Goal: Transaction & Acquisition: Download file/media

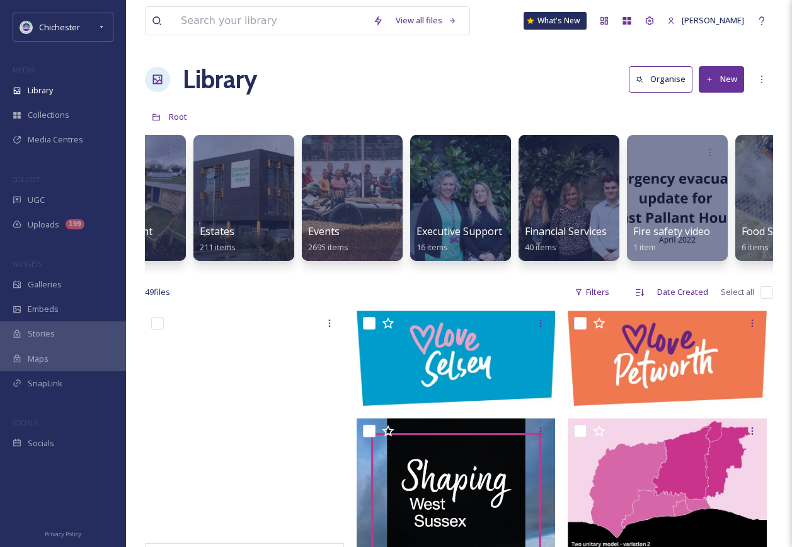
scroll to position [0, 2288]
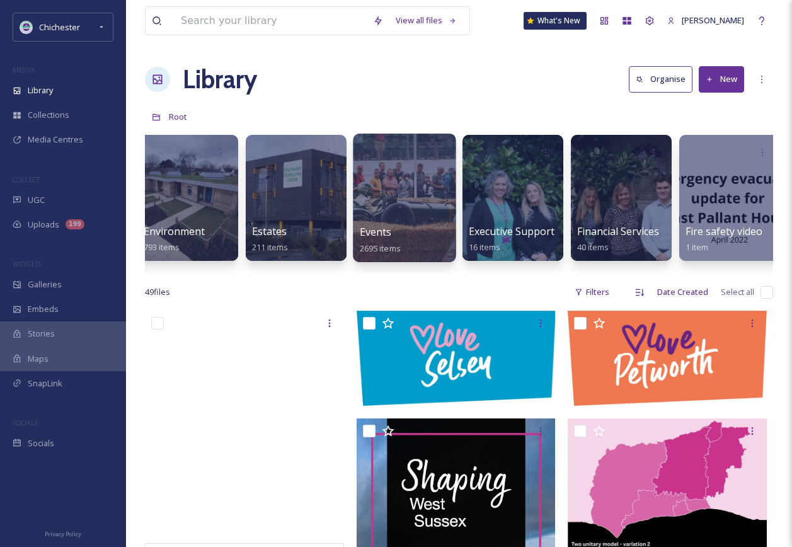
click at [419, 206] on div at bounding box center [404, 198] width 103 height 129
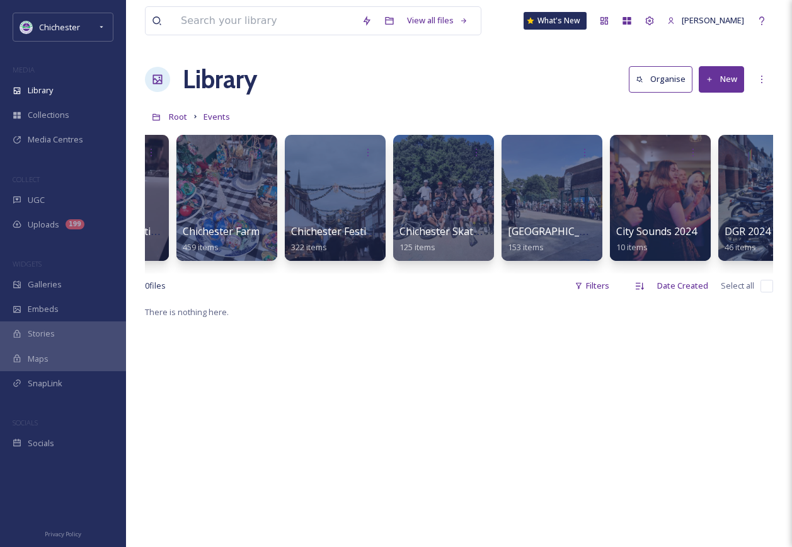
scroll to position [0, 433]
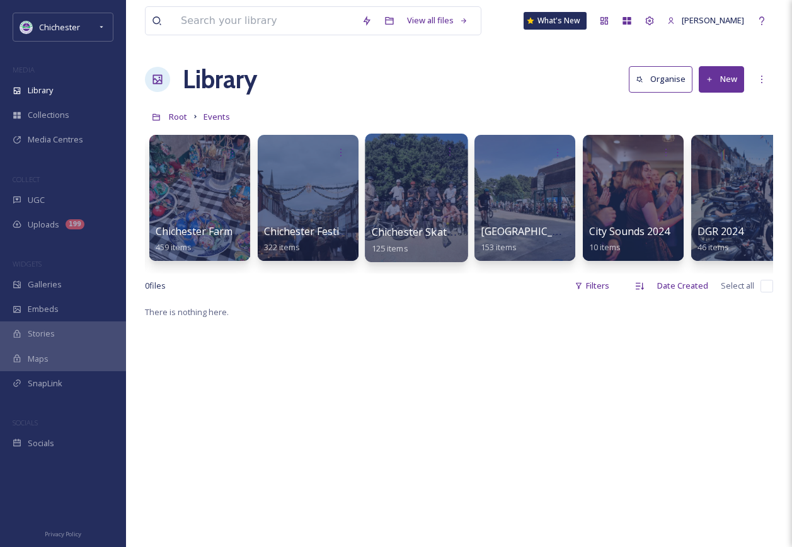
click at [379, 225] on span "Chichester Skate Scoot Bike 2025" at bounding box center [452, 232] width 160 height 14
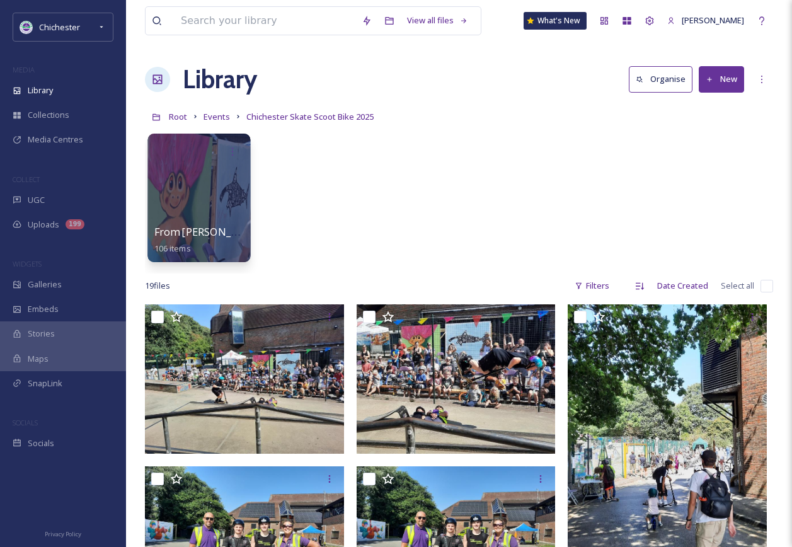
click at [202, 191] on div at bounding box center [199, 198] width 103 height 129
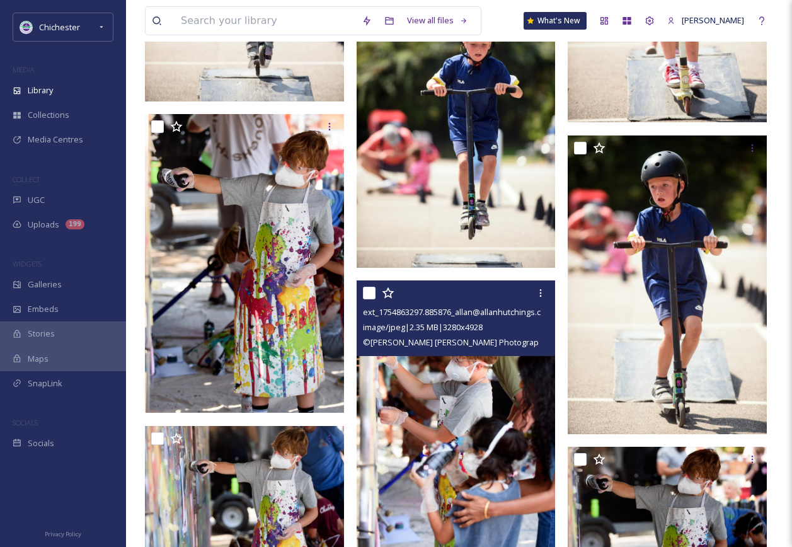
scroll to position [2774, 0]
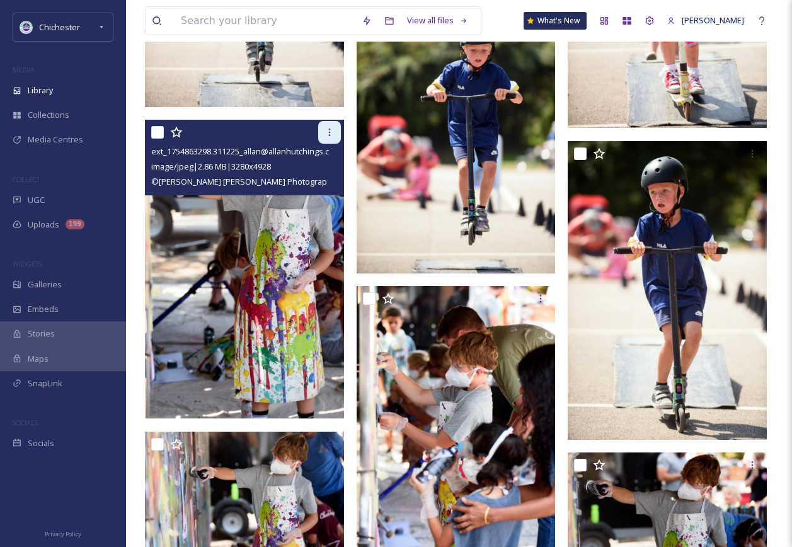
click at [333, 136] on icon at bounding box center [330, 132] width 10 height 10
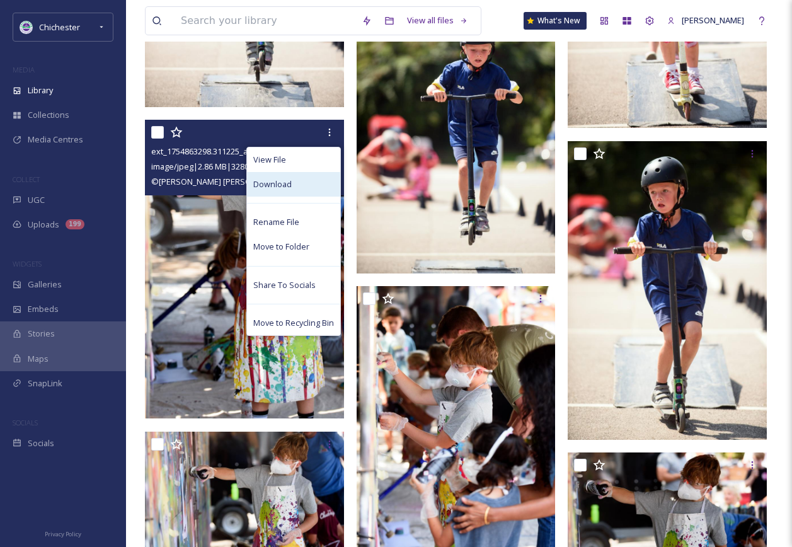
click at [302, 190] on div "Download" at bounding box center [293, 184] width 93 height 25
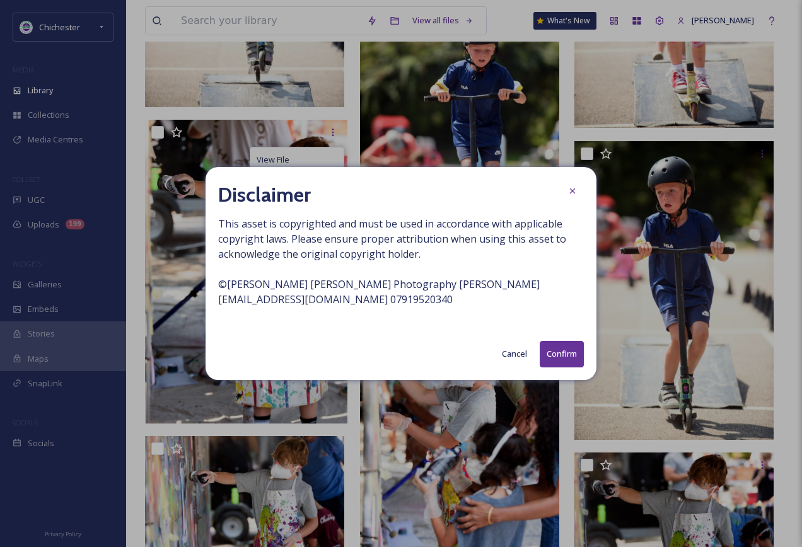
click at [557, 354] on button "Confirm" at bounding box center [562, 354] width 44 height 26
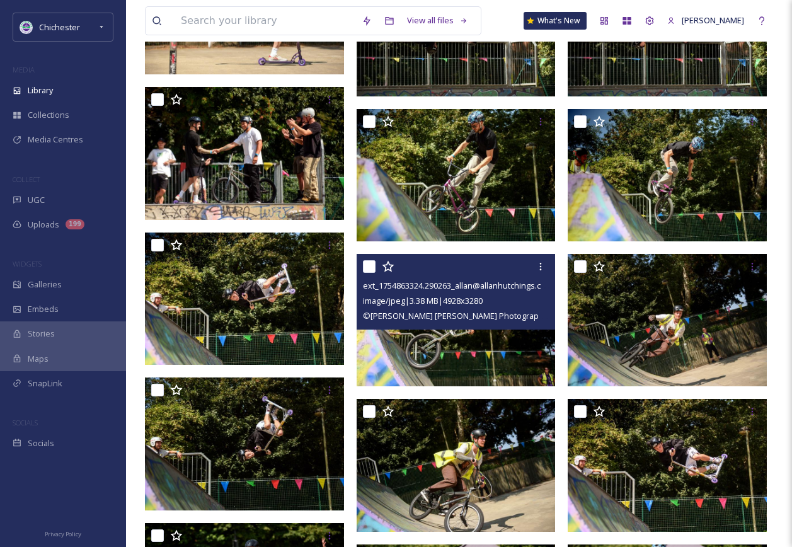
scroll to position [702, 0]
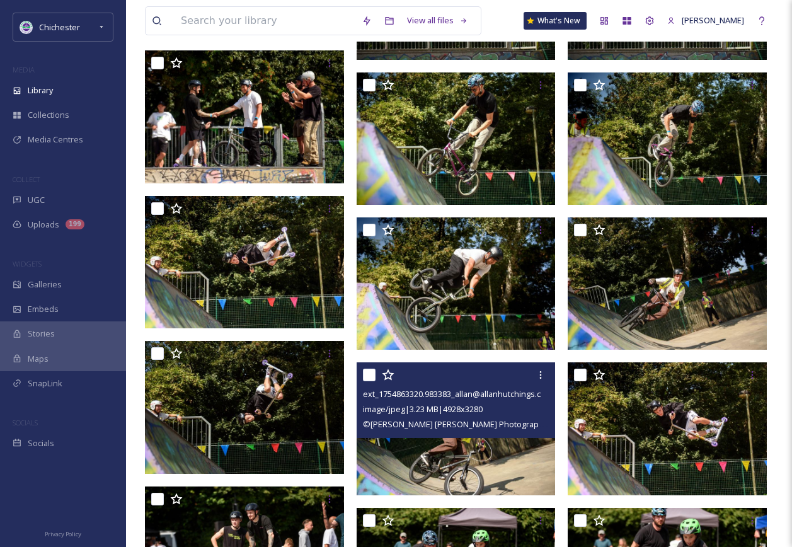
click at [459, 462] on img at bounding box center [456, 428] width 199 height 132
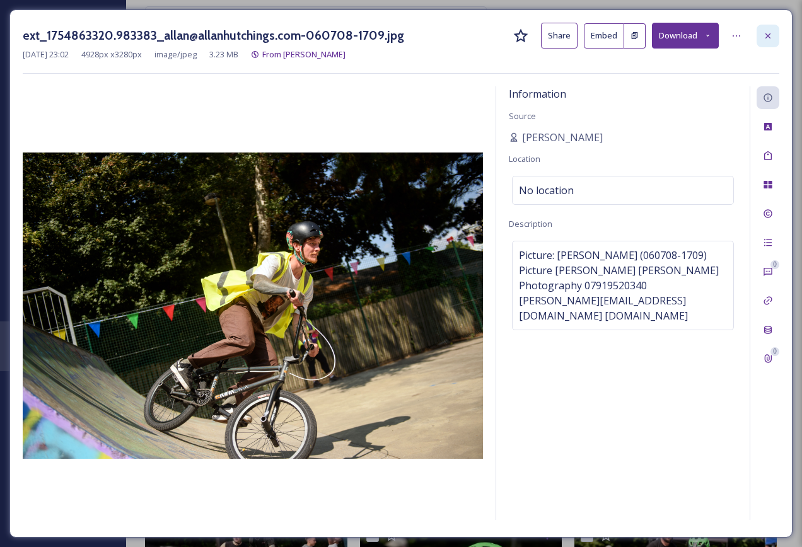
click at [772, 31] on icon at bounding box center [768, 36] width 10 height 10
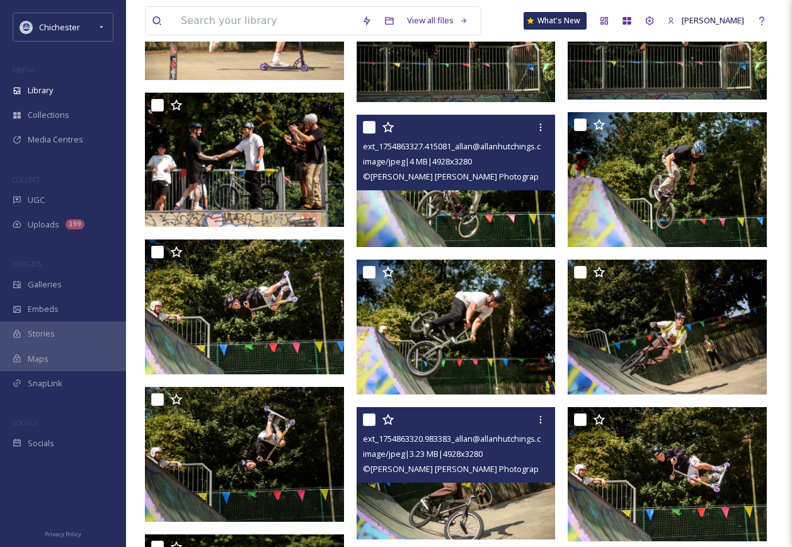
scroll to position [639, 0]
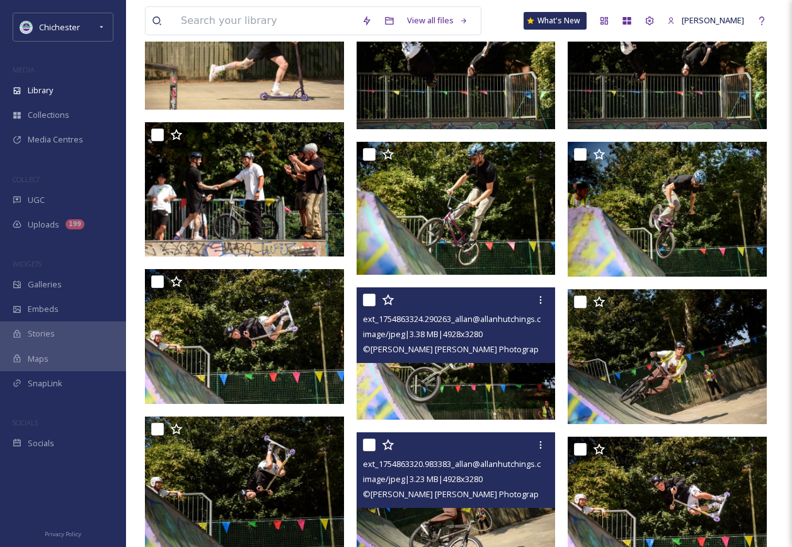
click at [437, 342] on div "© [PERSON_NAME] [PERSON_NAME] Photography[PERSON_NAME][EMAIL_ADDRESS][DOMAIN_…" at bounding box center [458, 349] width 190 height 15
click at [454, 366] on img at bounding box center [456, 353] width 199 height 132
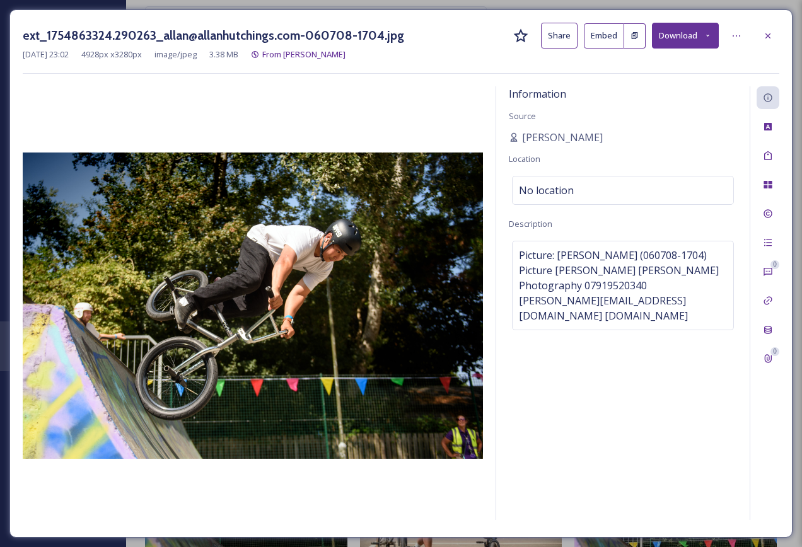
drag, startPoint x: 765, startPoint y: 33, endPoint x: 715, endPoint y: 83, distance: 70.0
click at [765, 33] on icon at bounding box center [768, 36] width 10 height 10
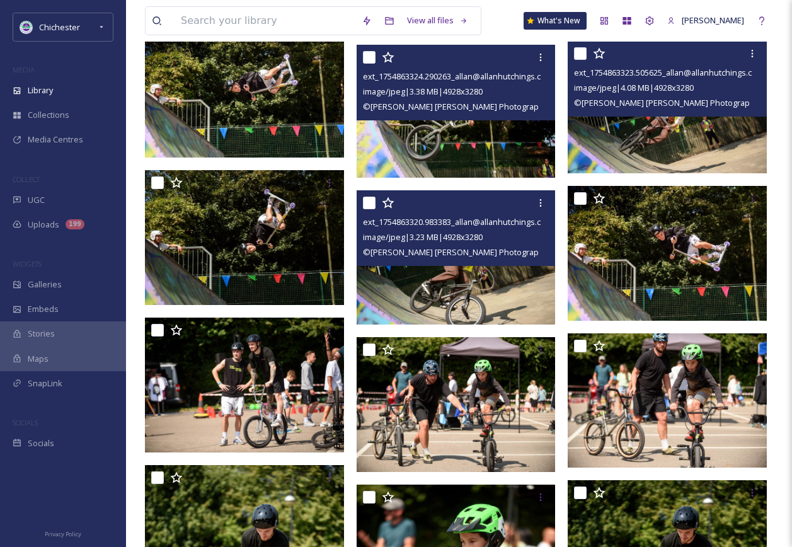
scroll to position [891, 0]
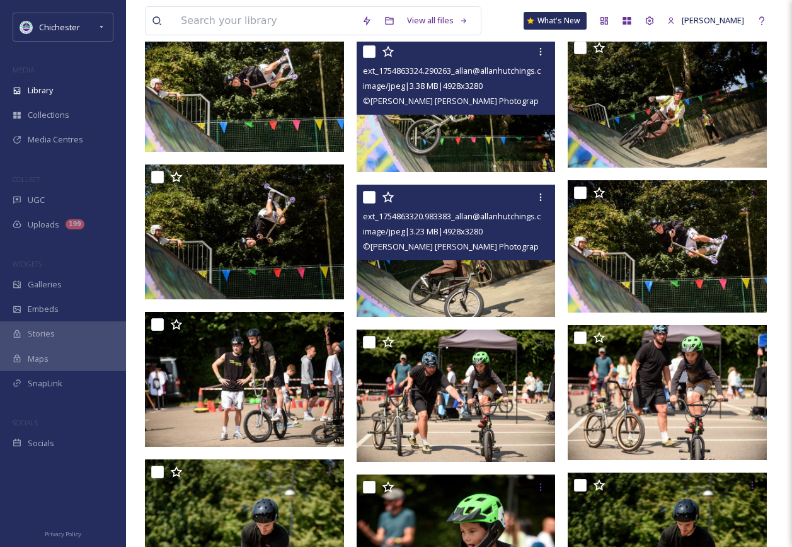
click at [460, 281] on img at bounding box center [456, 251] width 199 height 132
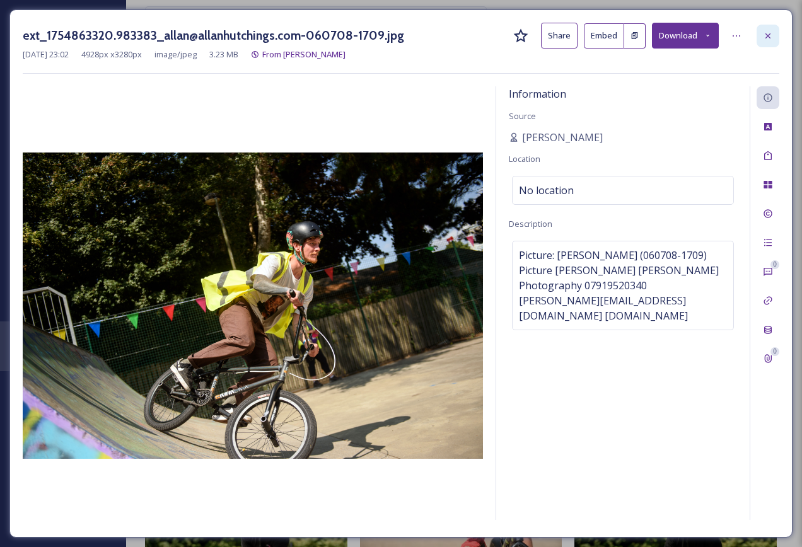
click at [769, 34] on icon at bounding box center [767, 35] width 5 height 5
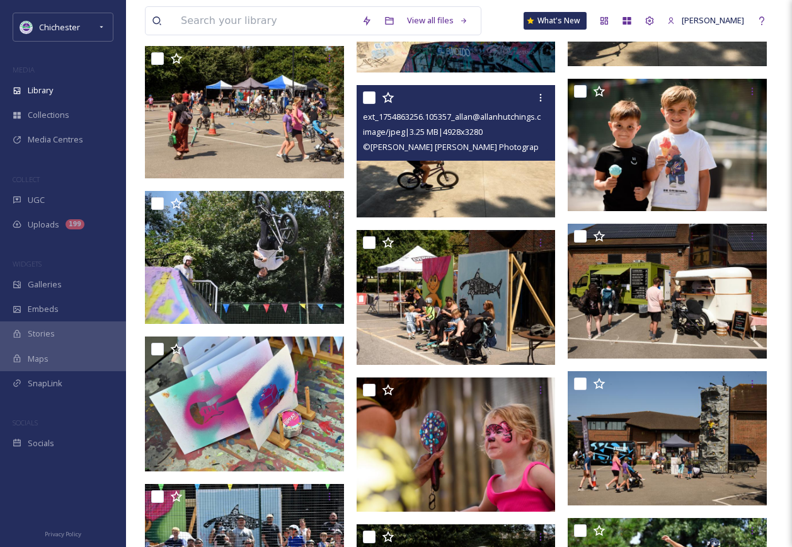
scroll to position [5430, 0]
